Goal: Task Accomplishment & Management: Complete application form

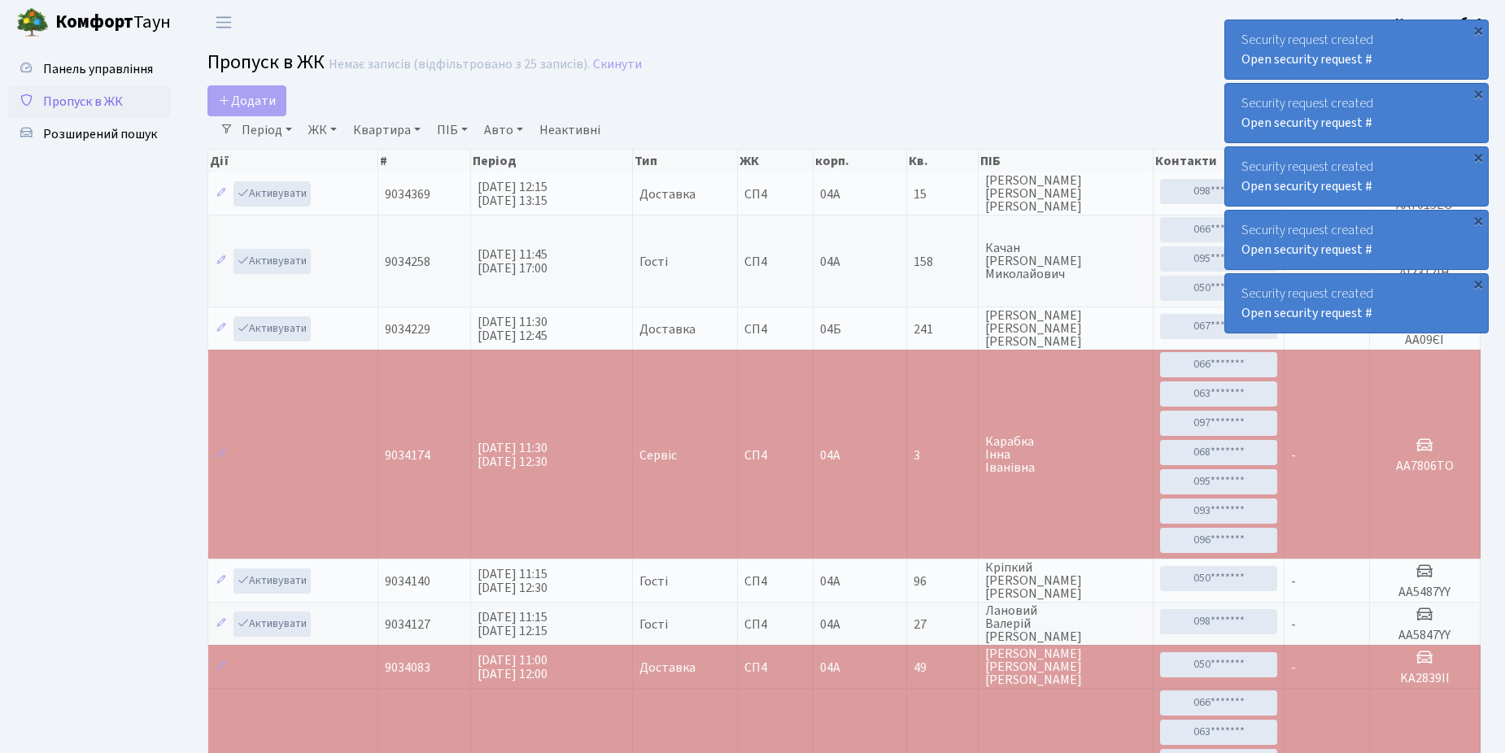
select select "25"
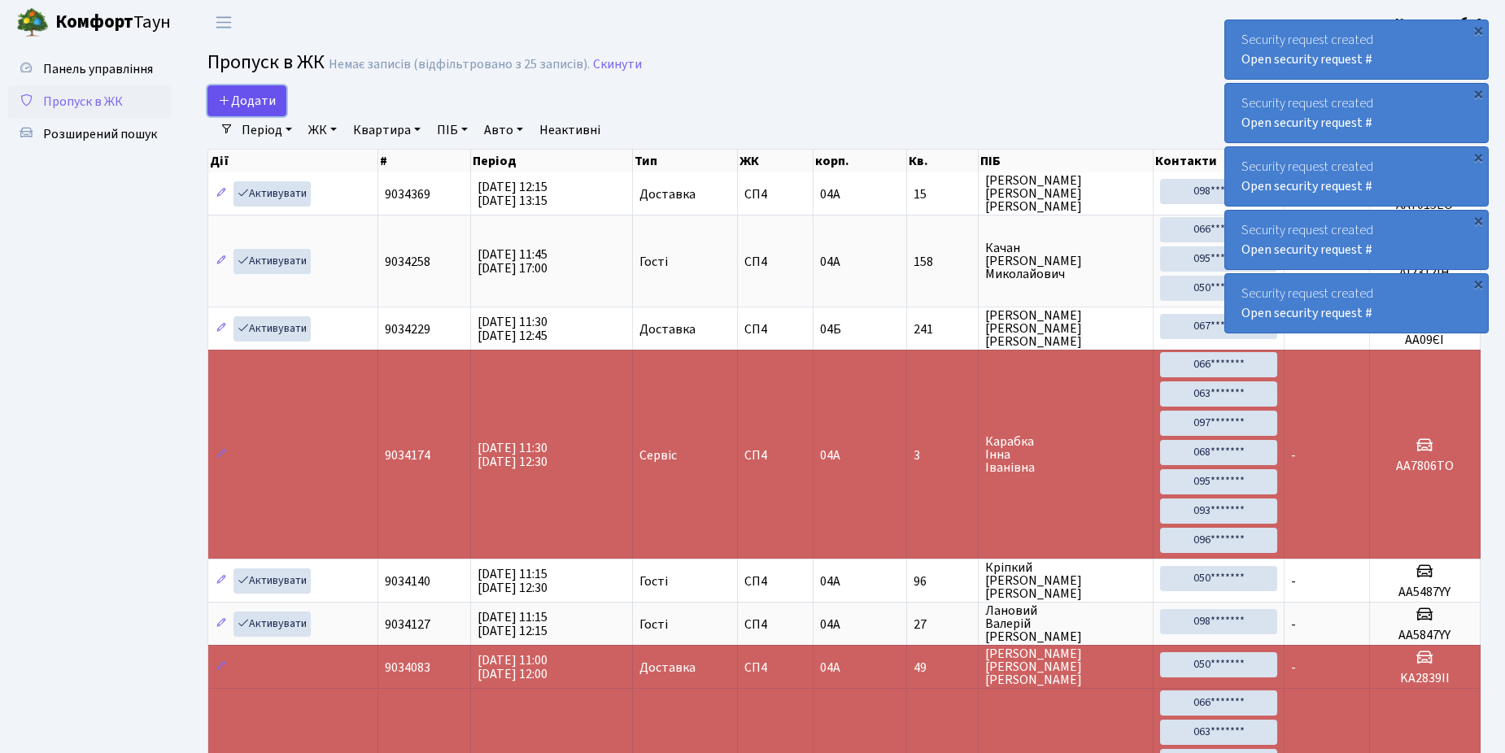
click at [273, 103] on span "Додати" at bounding box center [247, 101] width 58 height 18
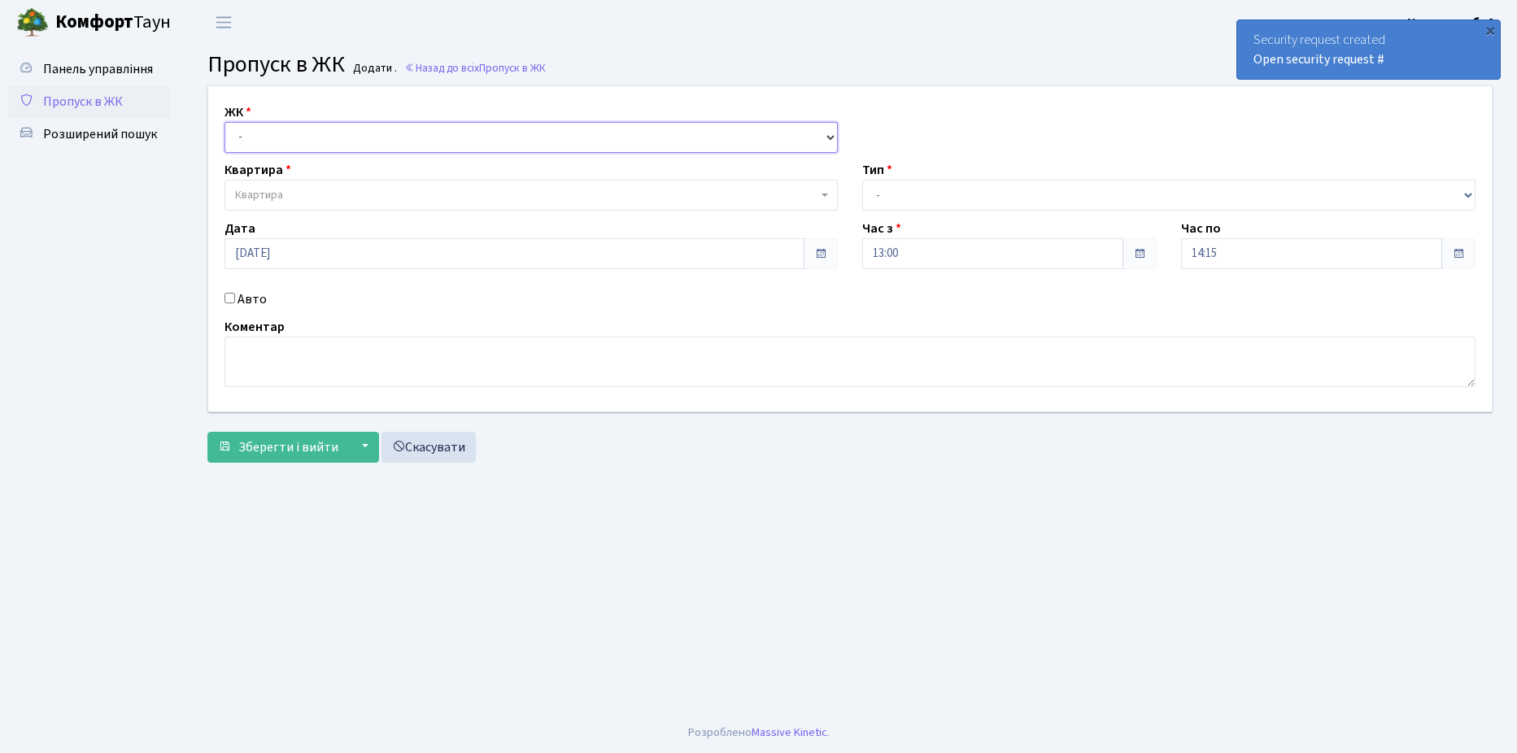
click at [292, 122] on select "- СП4, Столичне шосе, 5" at bounding box center [531, 137] width 613 height 31
select select "325"
click at [225, 122] on select "- СП4, Столичне шосе, 5" at bounding box center [531, 137] width 613 height 31
select select
click at [297, 186] on span "Квартира" at bounding box center [531, 195] width 613 height 31
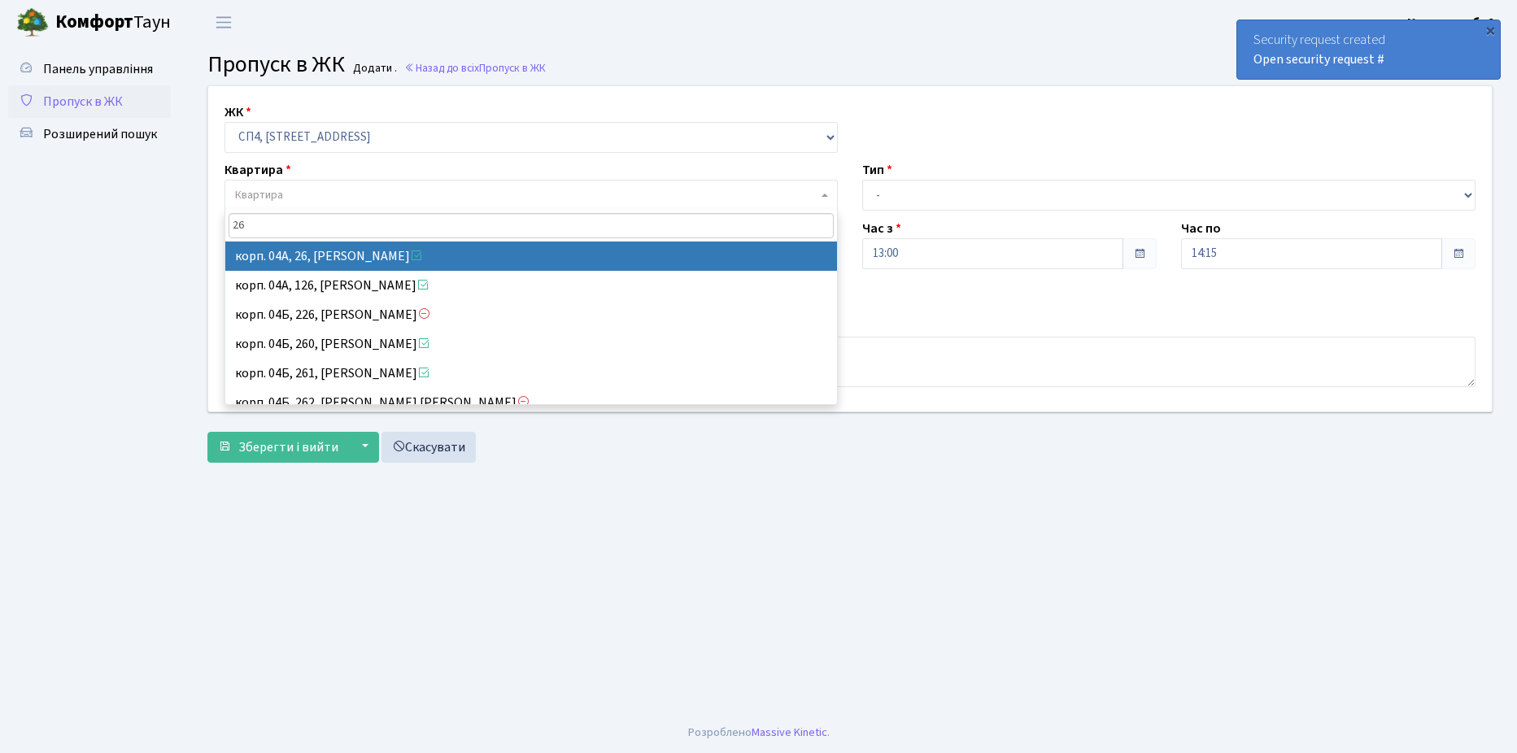
type input "26"
select select "21054"
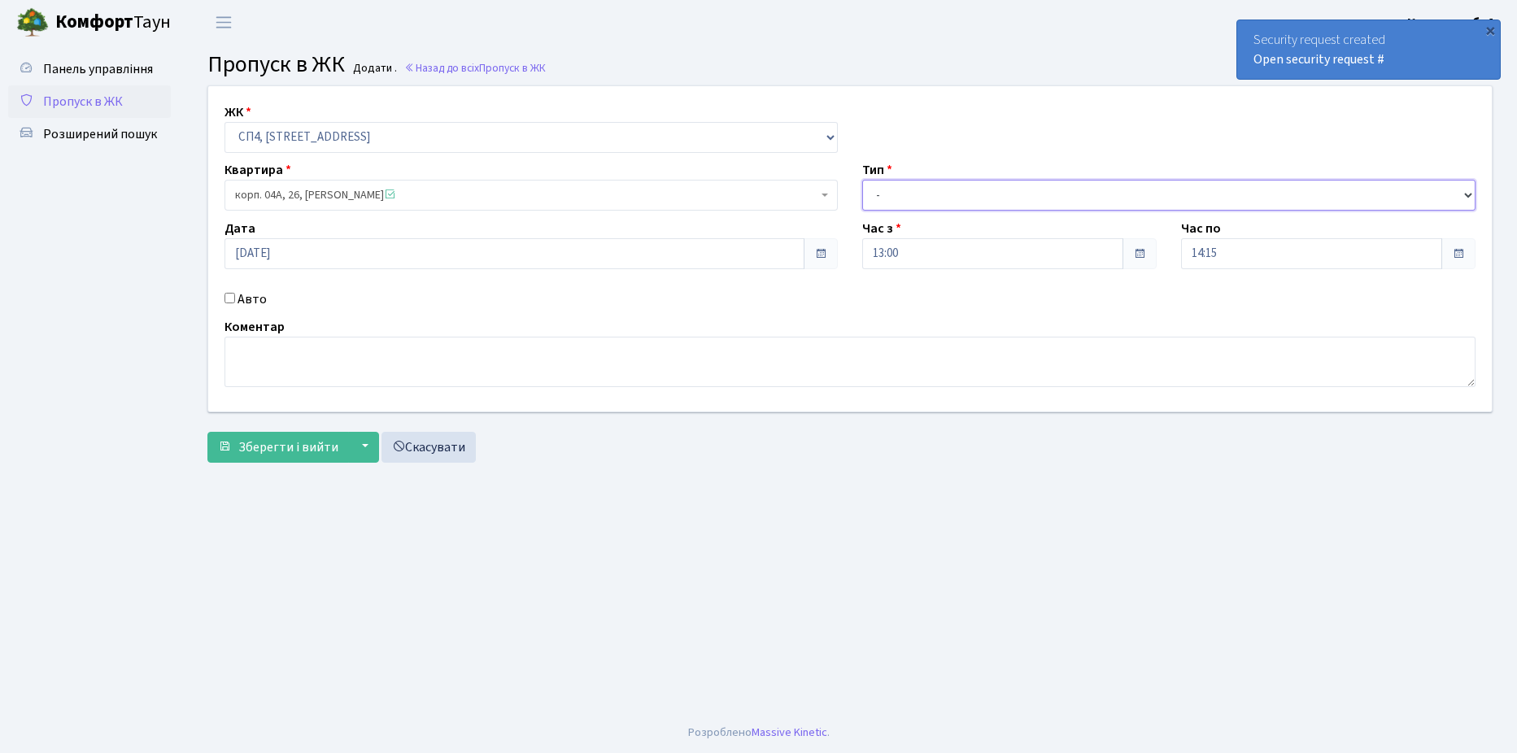
click at [937, 188] on select "- Доставка Таксі Гості Сервіс" at bounding box center [1168, 195] width 613 height 31
select select "18"
click at [862, 180] on select "- Доставка Таксі Гості Сервіс" at bounding box center [1168, 195] width 613 height 31
click at [226, 297] on input "Авто" at bounding box center [230, 298] width 11 height 11
checkbox input "true"
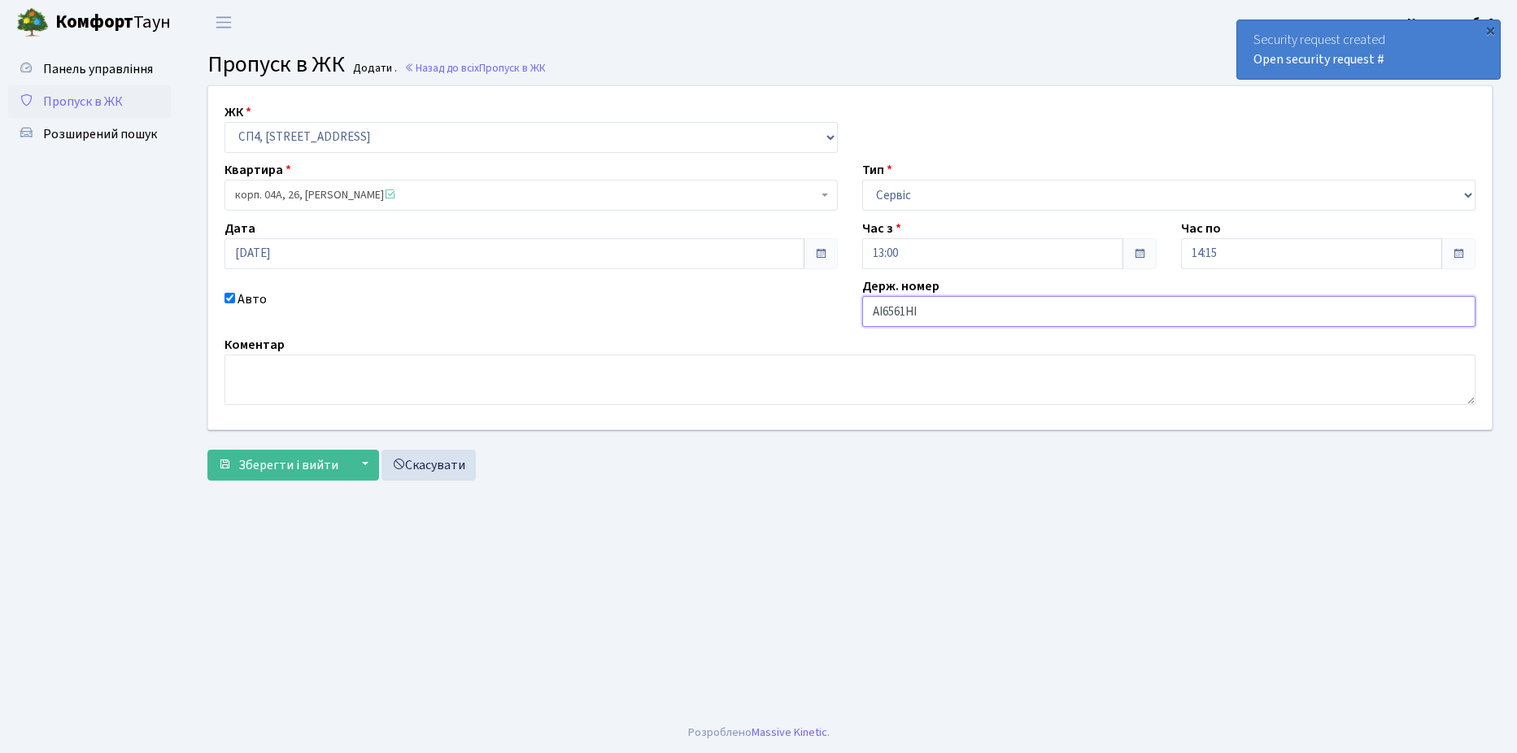
type input "AI6561HI"
click at [1004, 191] on select "- Доставка Таксі Гості Сервіс" at bounding box center [1168, 195] width 613 height 31
select select "1"
click at [862, 180] on select "- Доставка Таксі Гості Сервіс" at bounding box center [1168, 195] width 613 height 31
click at [276, 458] on span "Зберегти і вийти" at bounding box center [288, 465] width 100 height 18
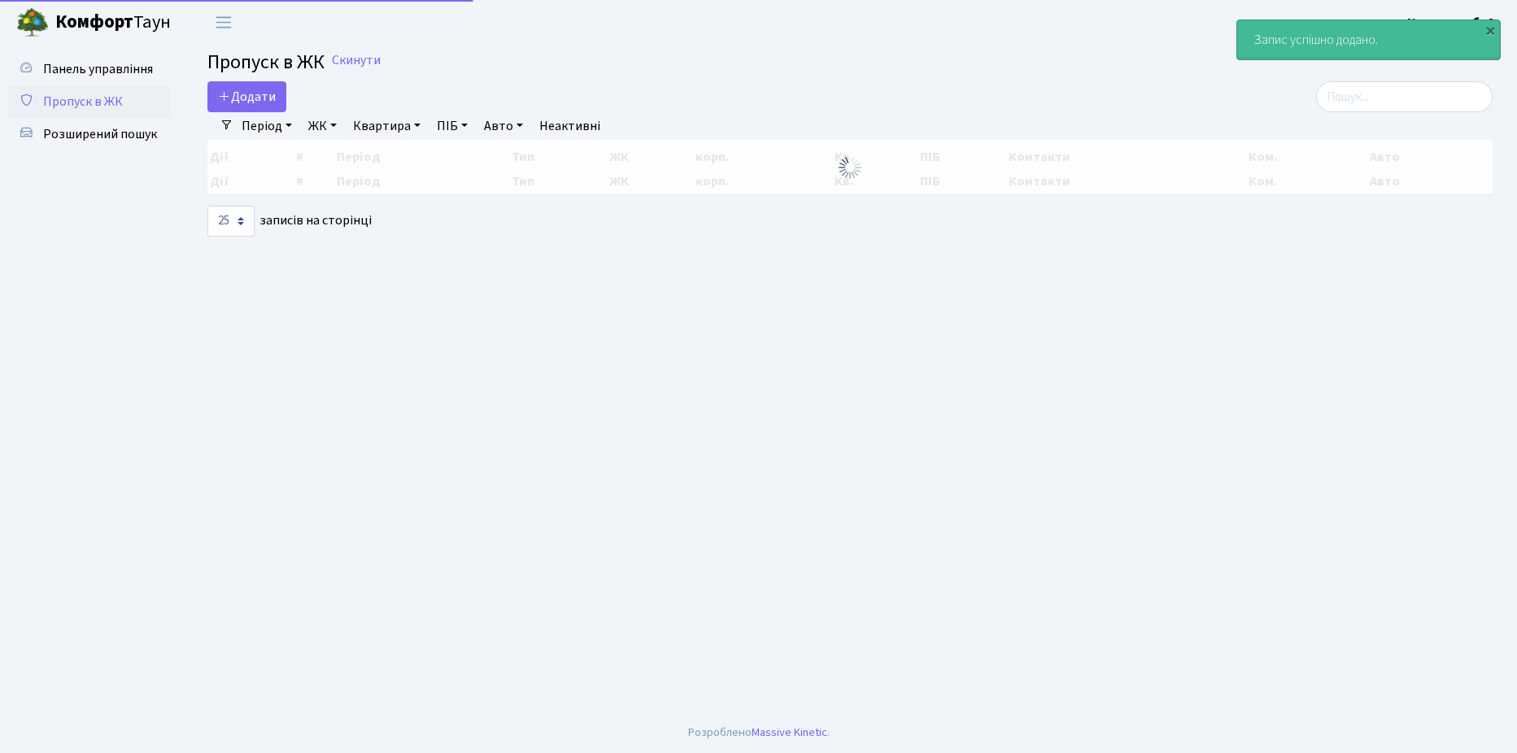
select select "25"
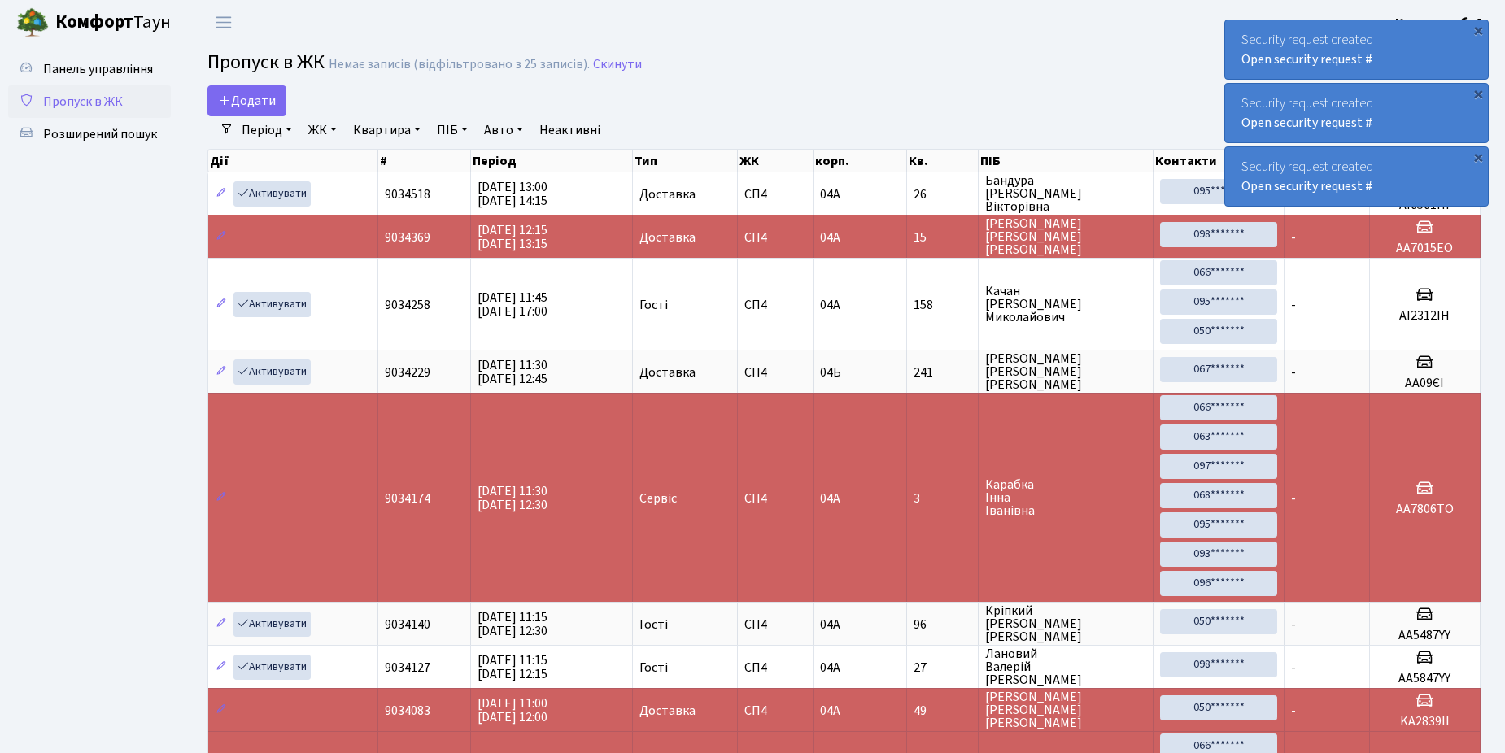
click at [75, 107] on span "Пропуск в ЖК" at bounding box center [83, 102] width 80 height 18
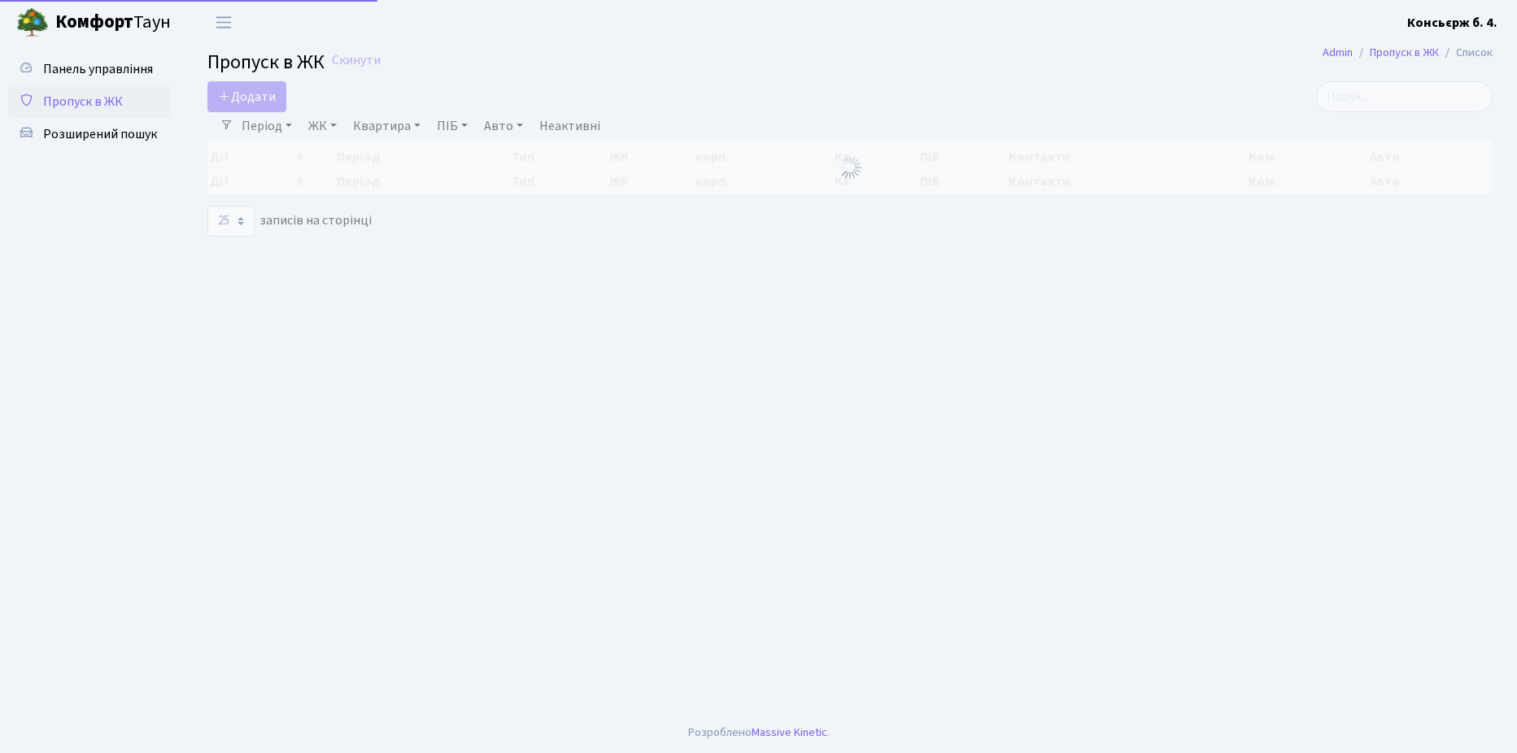
select select "25"
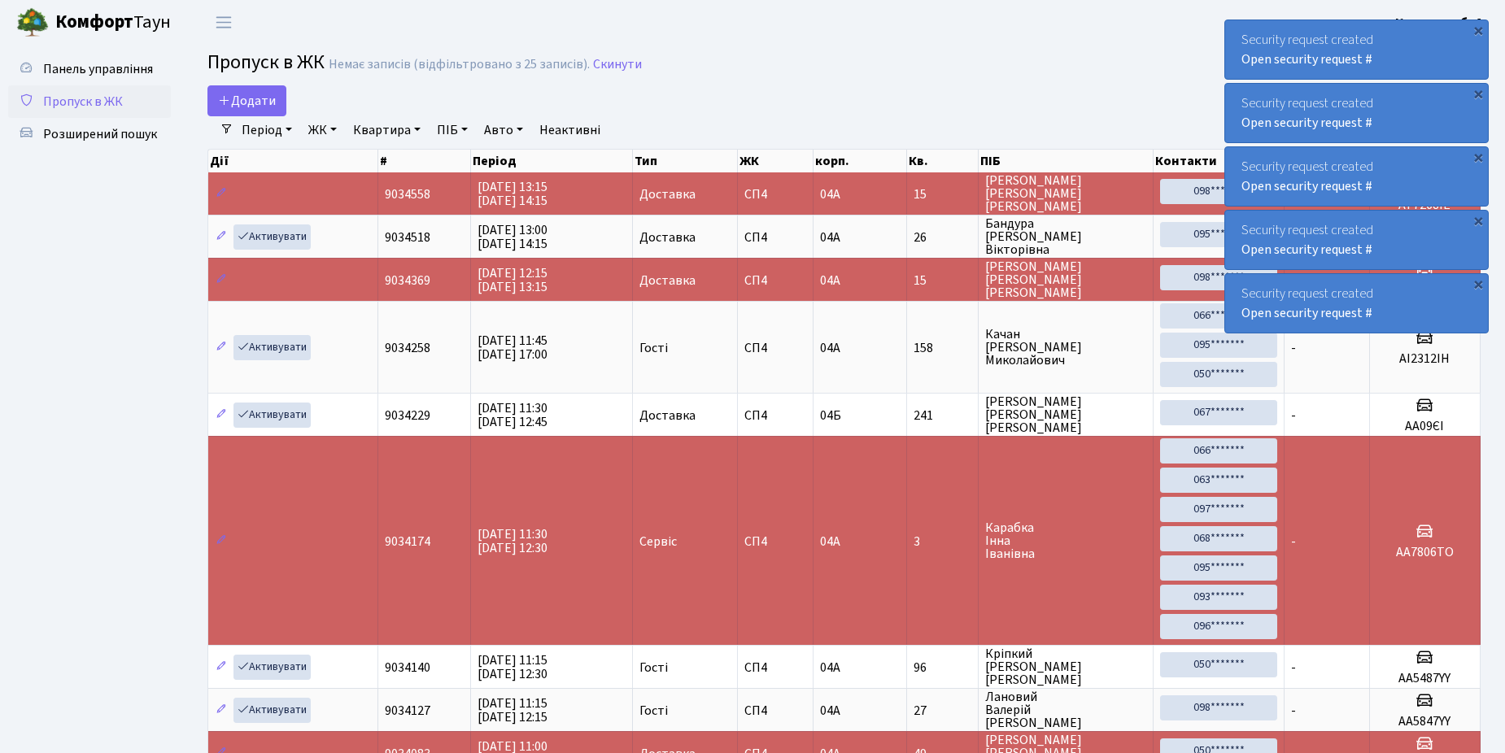
click at [107, 96] on span "Пропуск в ЖК" at bounding box center [83, 102] width 80 height 18
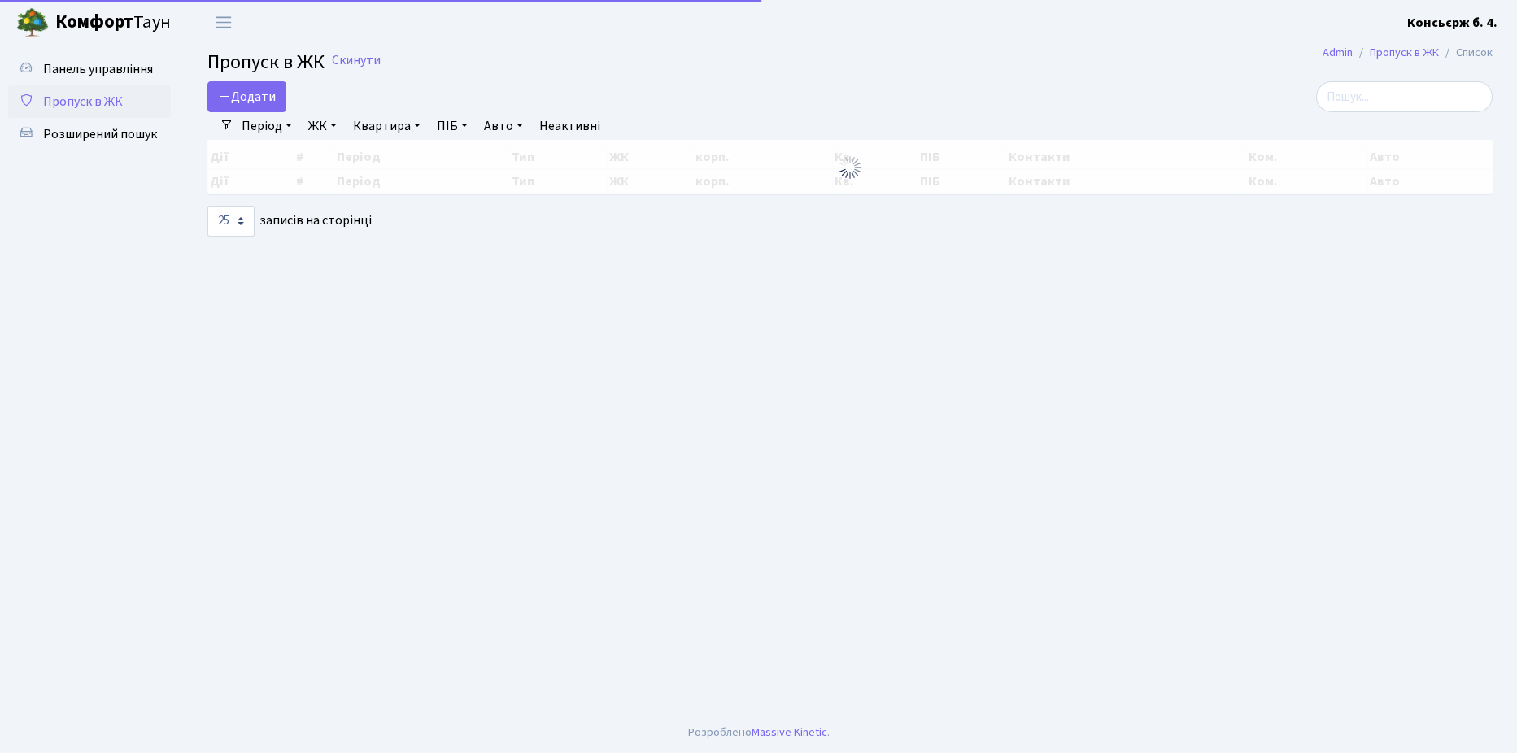
select select "25"
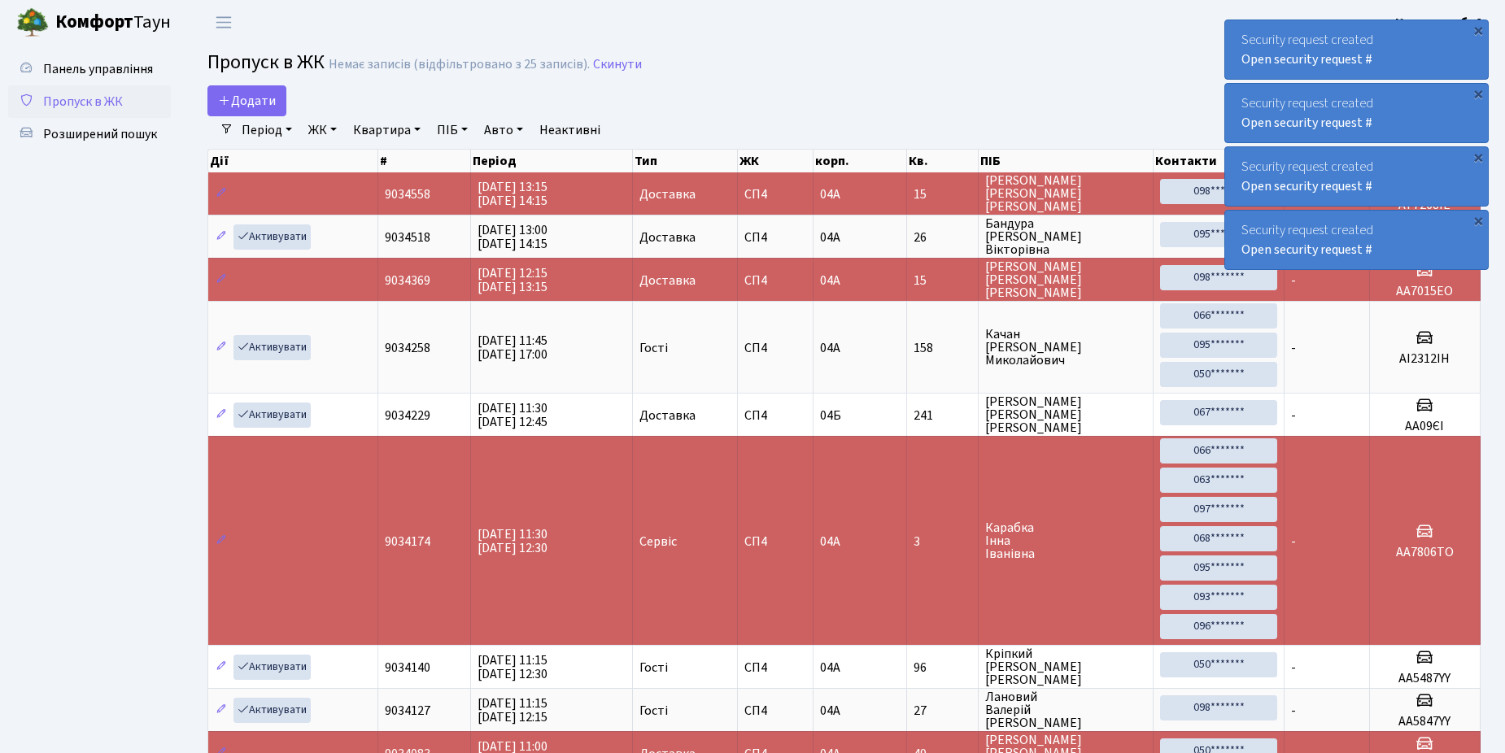
click at [133, 95] on link "Пропуск в ЖК" at bounding box center [89, 101] width 163 height 33
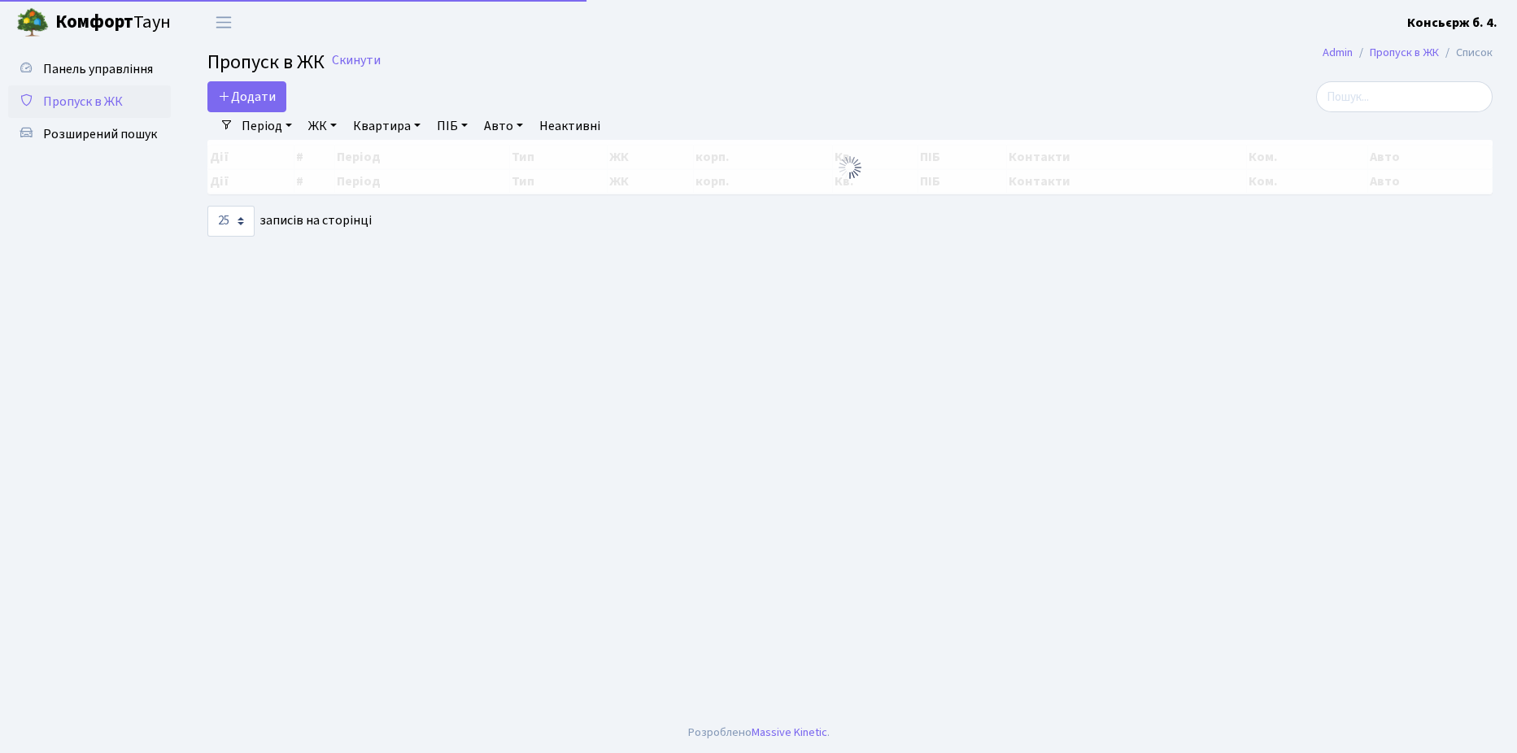
select select "25"
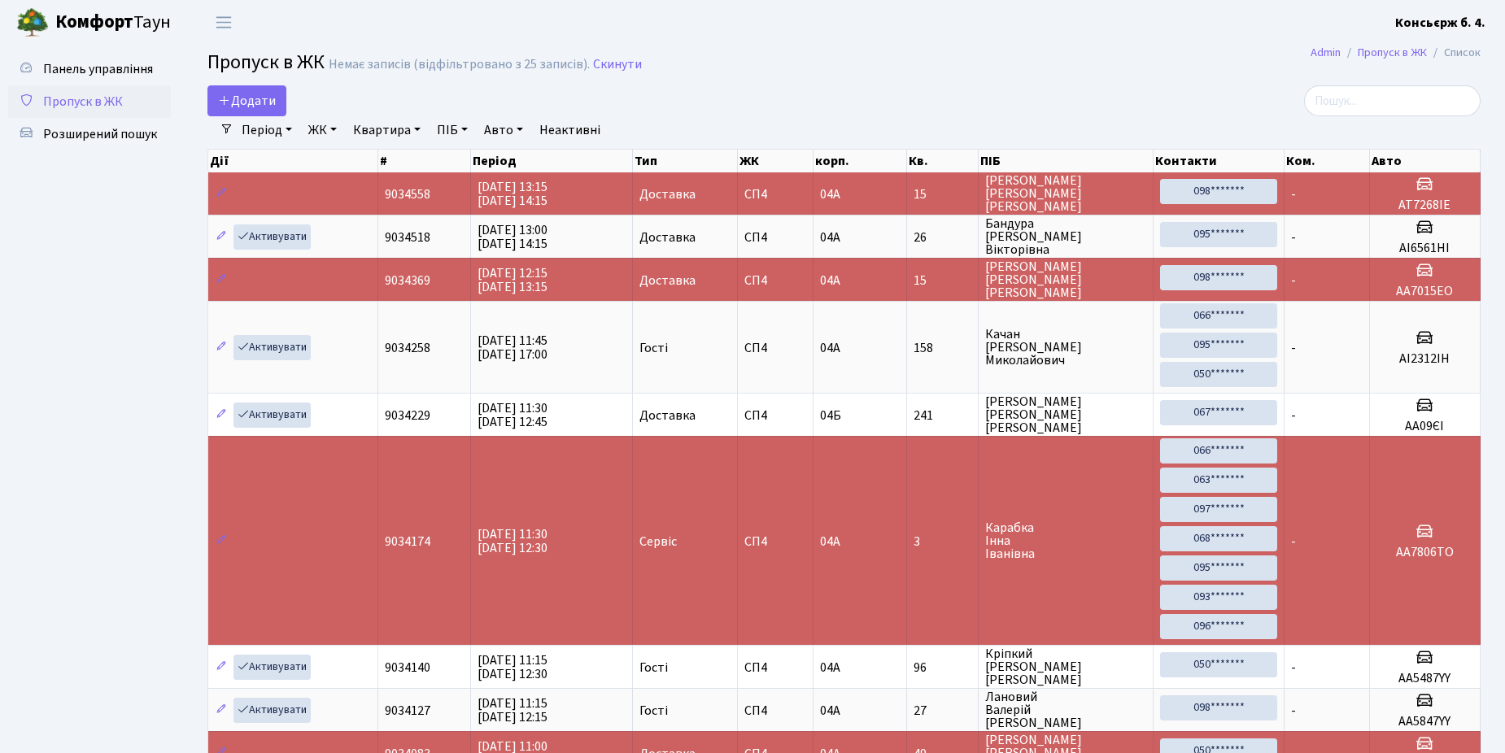
click at [171, 425] on div "Панель управління Пропуск в ЖК Розширений пошук" at bounding box center [91, 731] width 183 height 1373
click at [89, 114] on link "Пропуск в ЖК" at bounding box center [89, 101] width 163 height 33
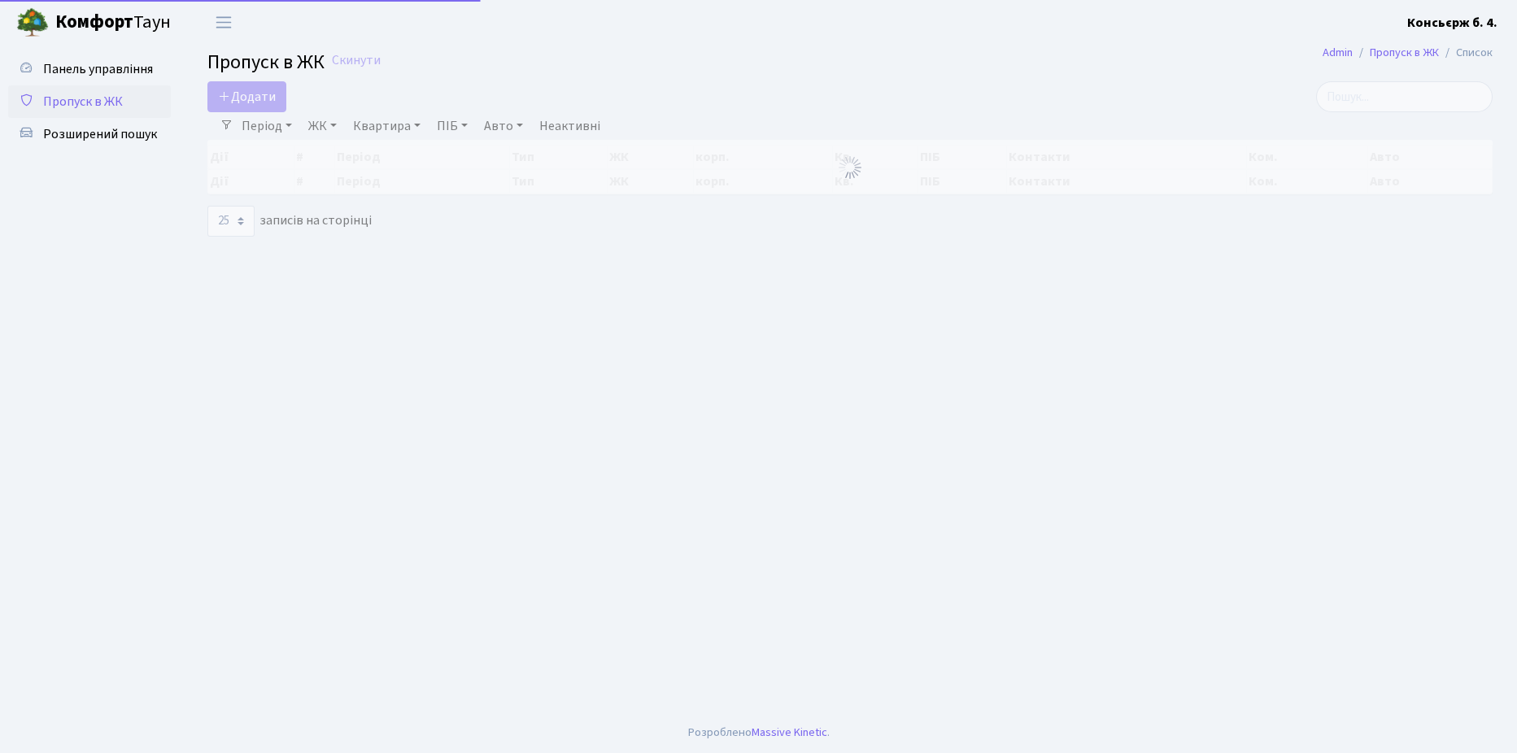
select select "25"
